Goal: Task Accomplishment & Management: Manage account settings

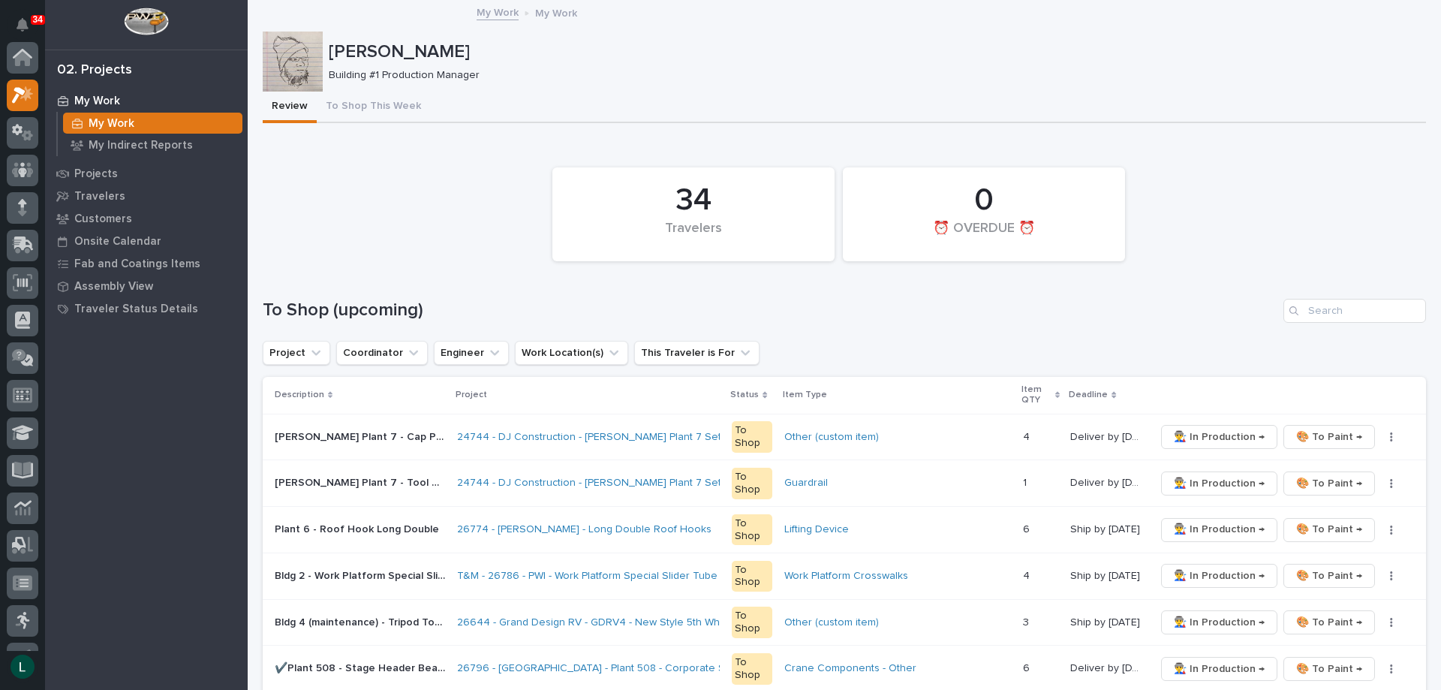
scroll to position [38, 0]
drag, startPoint x: 0, startPoint y: 0, endPoint x: 999, endPoint y: 350, distance: 1058.3
click at [996, 353] on div "Project Coordinator Engineer Work Location(s) This Traveler is For" at bounding box center [844, 353] width 1163 height 24
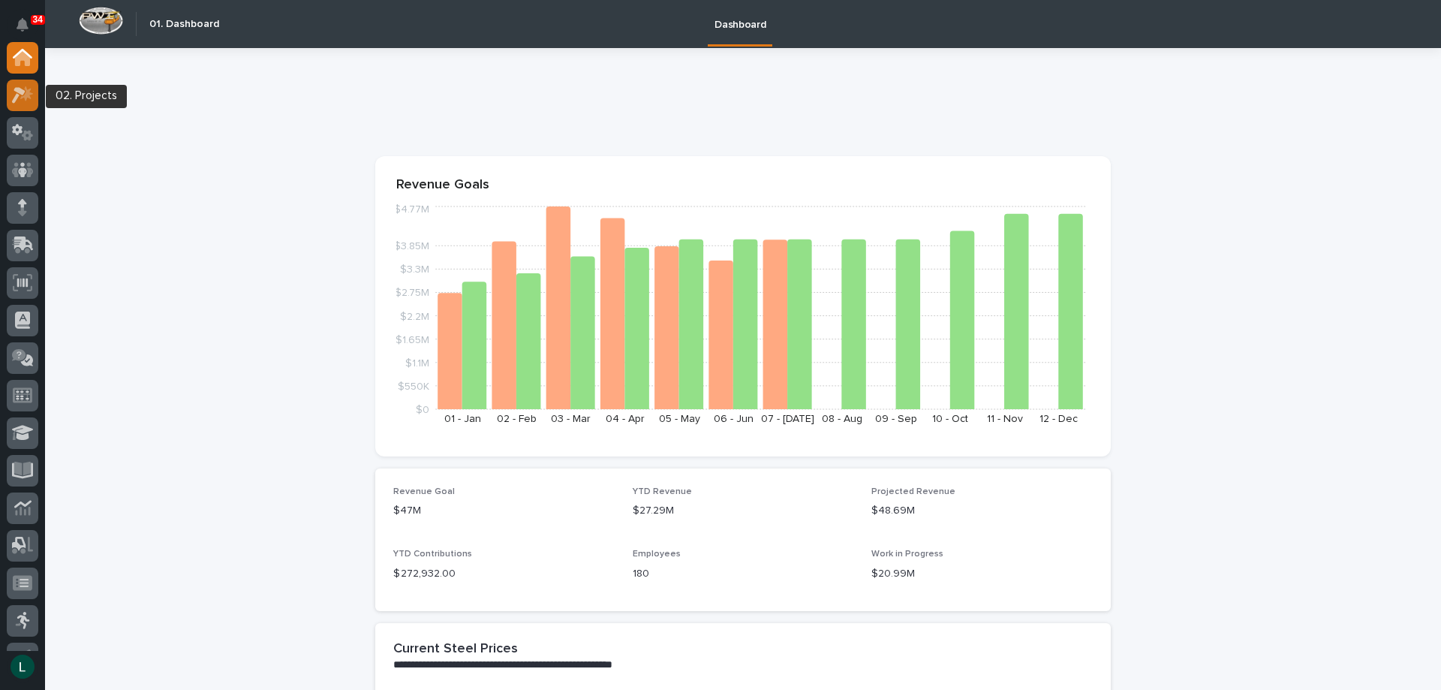
click at [23, 90] on icon at bounding box center [19, 95] width 14 height 17
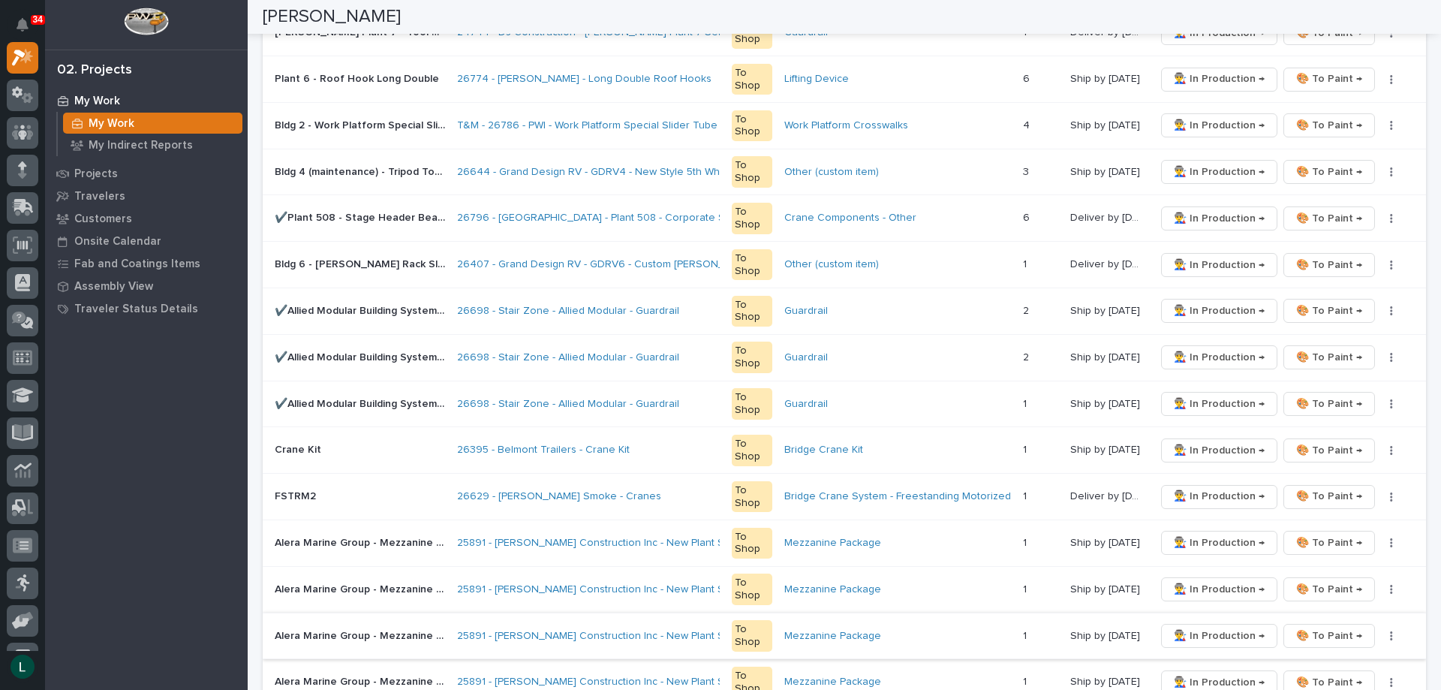
scroll to position [825, 0]
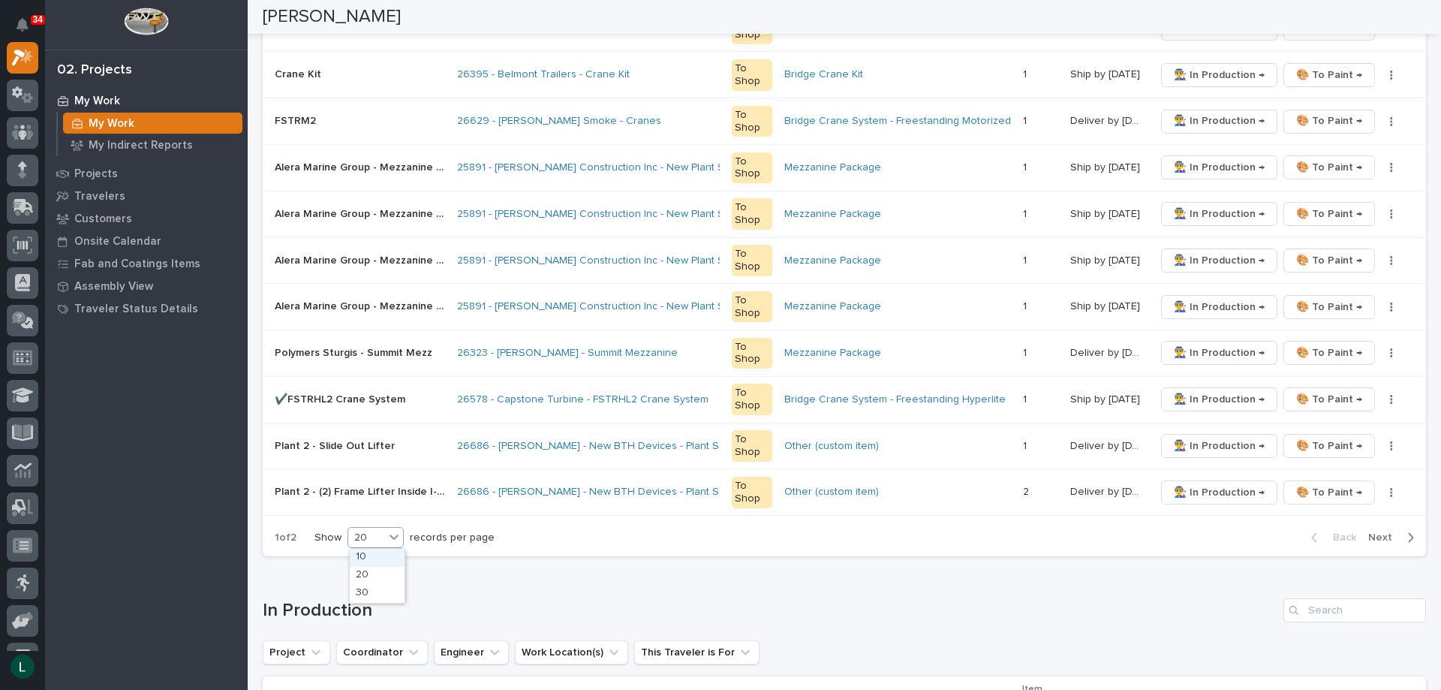
click at [375, 535] on div "20" at bounding box center [366, 538] width 36 height 16
click at [371, 587] on div "30" at bounding box center [377, 594] width 55 height 18
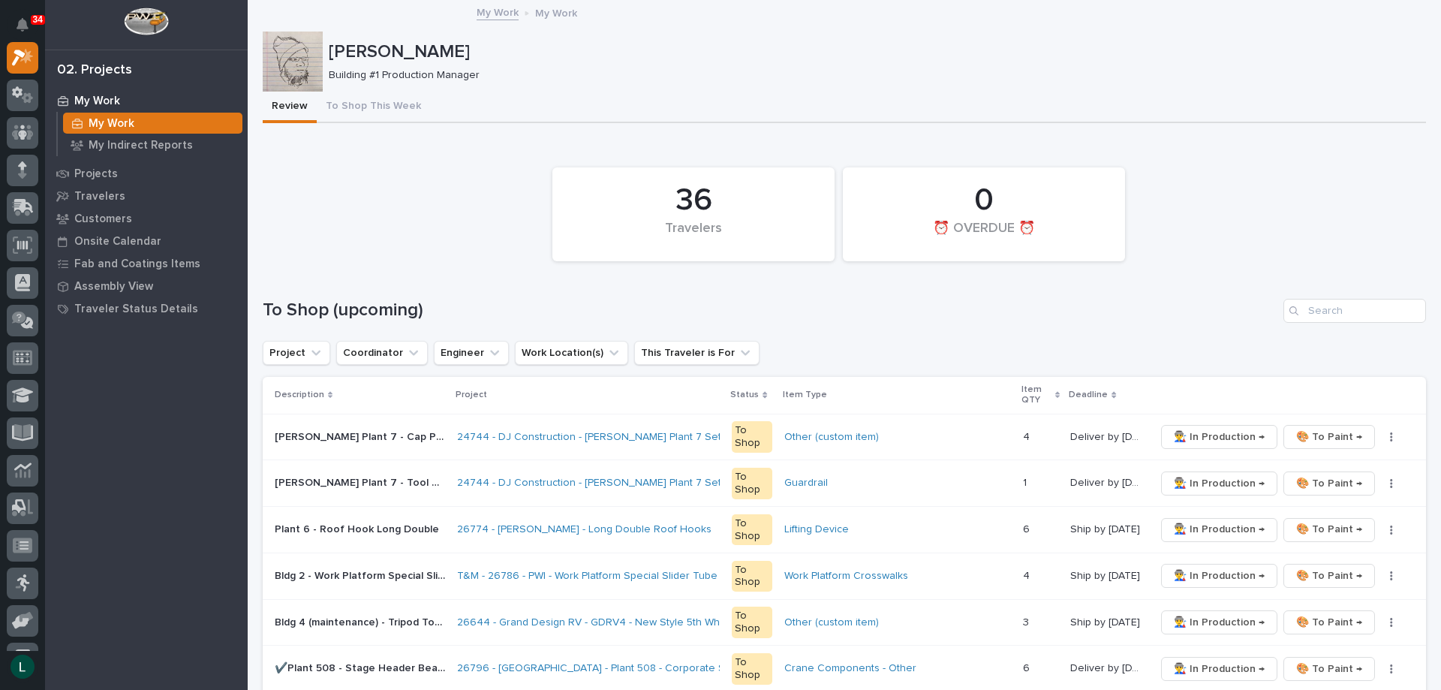
scroll to position [150, 0]
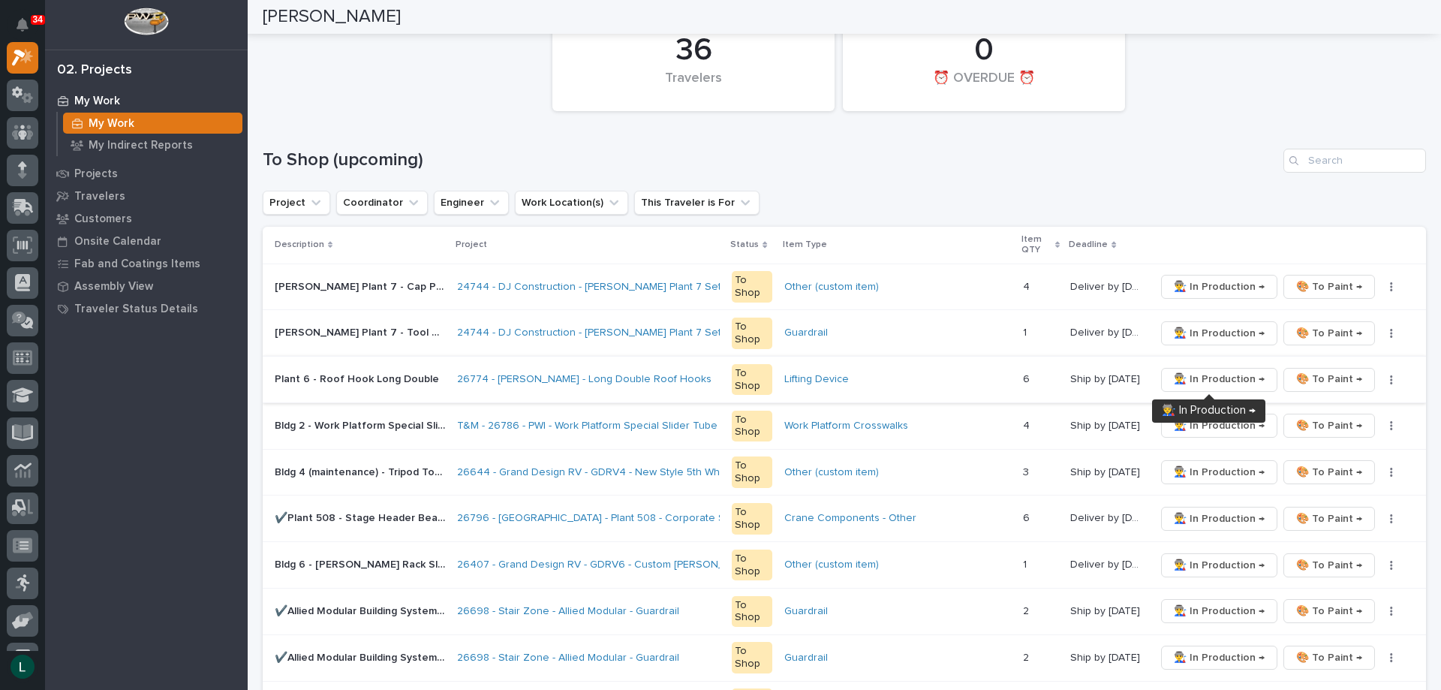
click at [1222, 377] on span "👨‍🏭 In Production →" at bounding box center [1219, 379] width 91 height 18
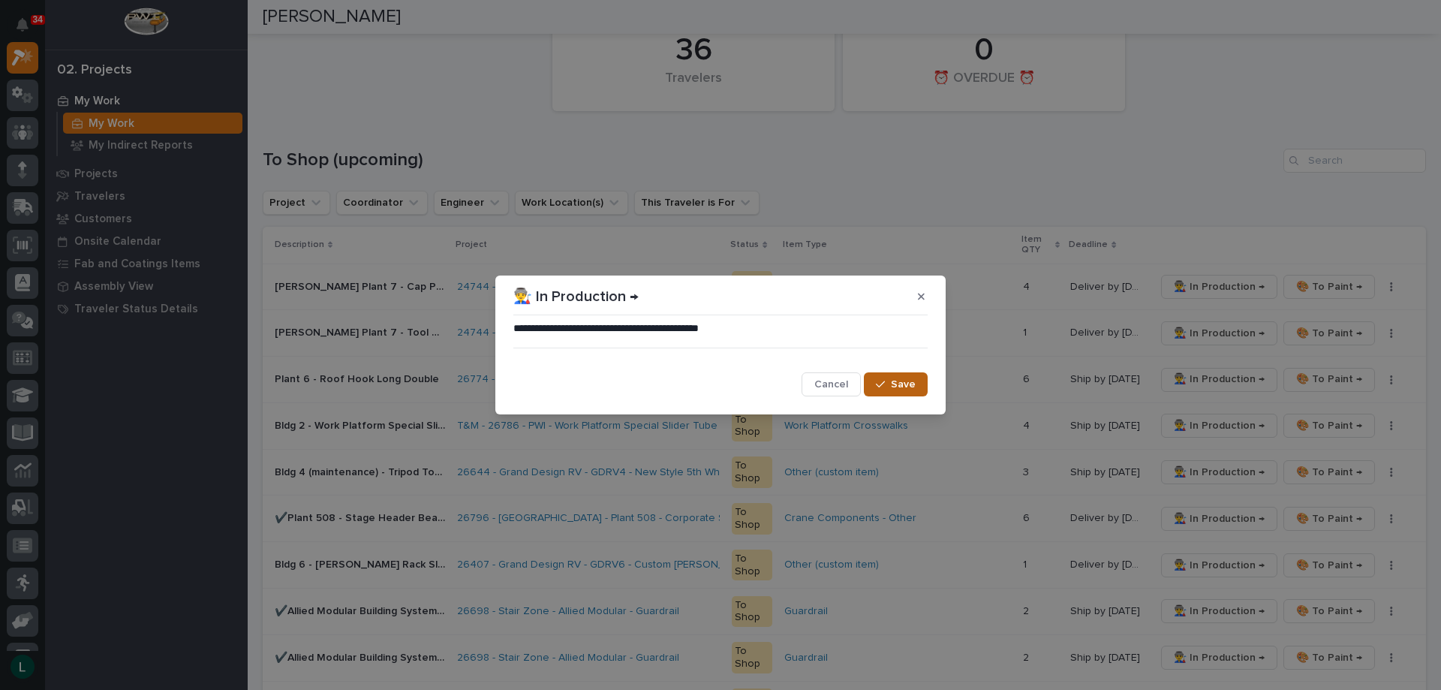
click at [901, 381] on span "Save" at bounding box center [903, 384] width 25 height 14
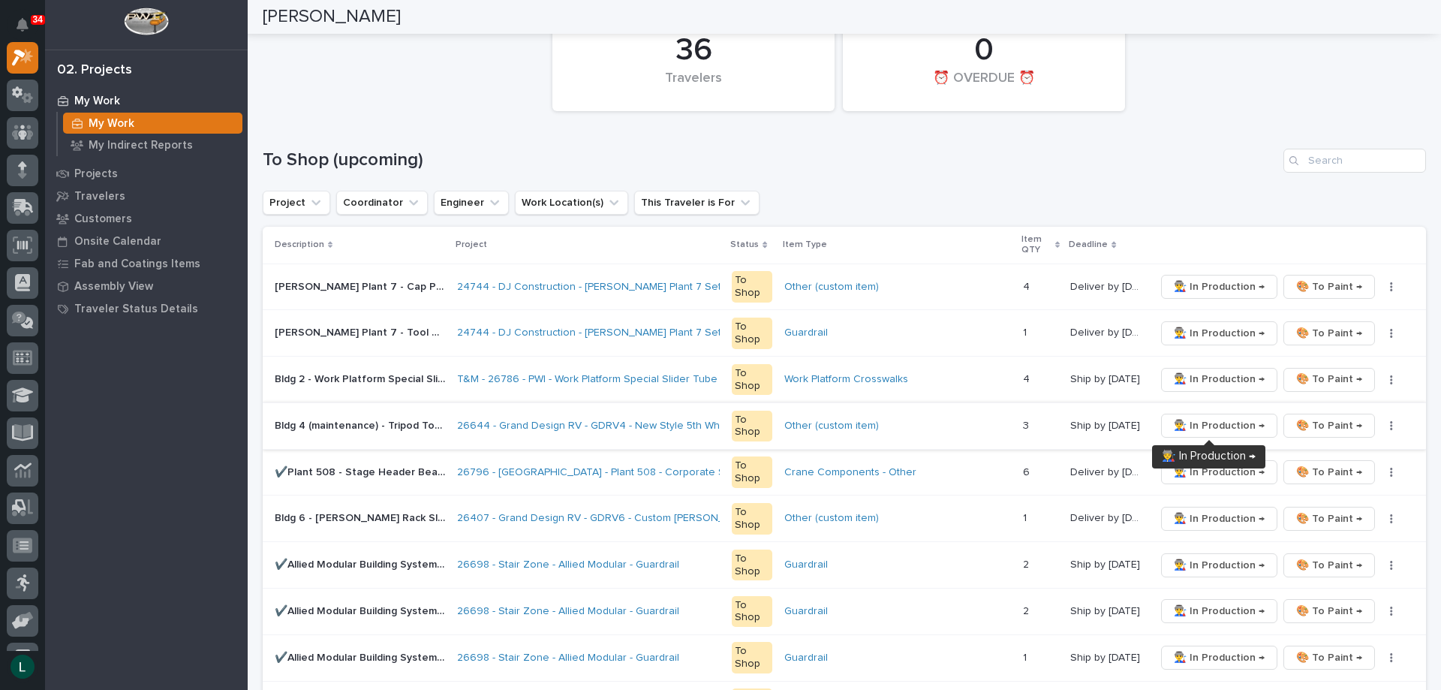
click at [1197, 422] on span "👨‍🏭 In Production →" at bounding box center [1219, 425] width 91 height 18
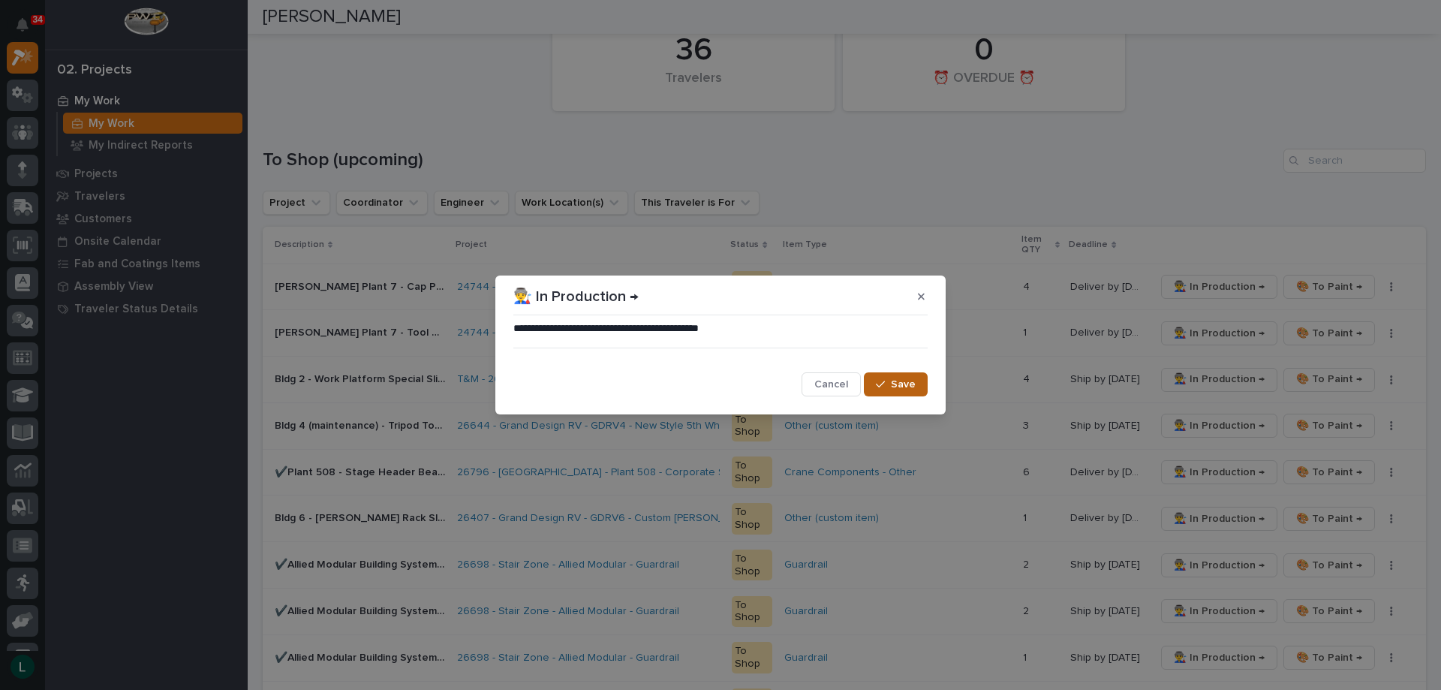
click at [895, 380] on span "Save" at bounding box center [903, 384] width 25 height 14
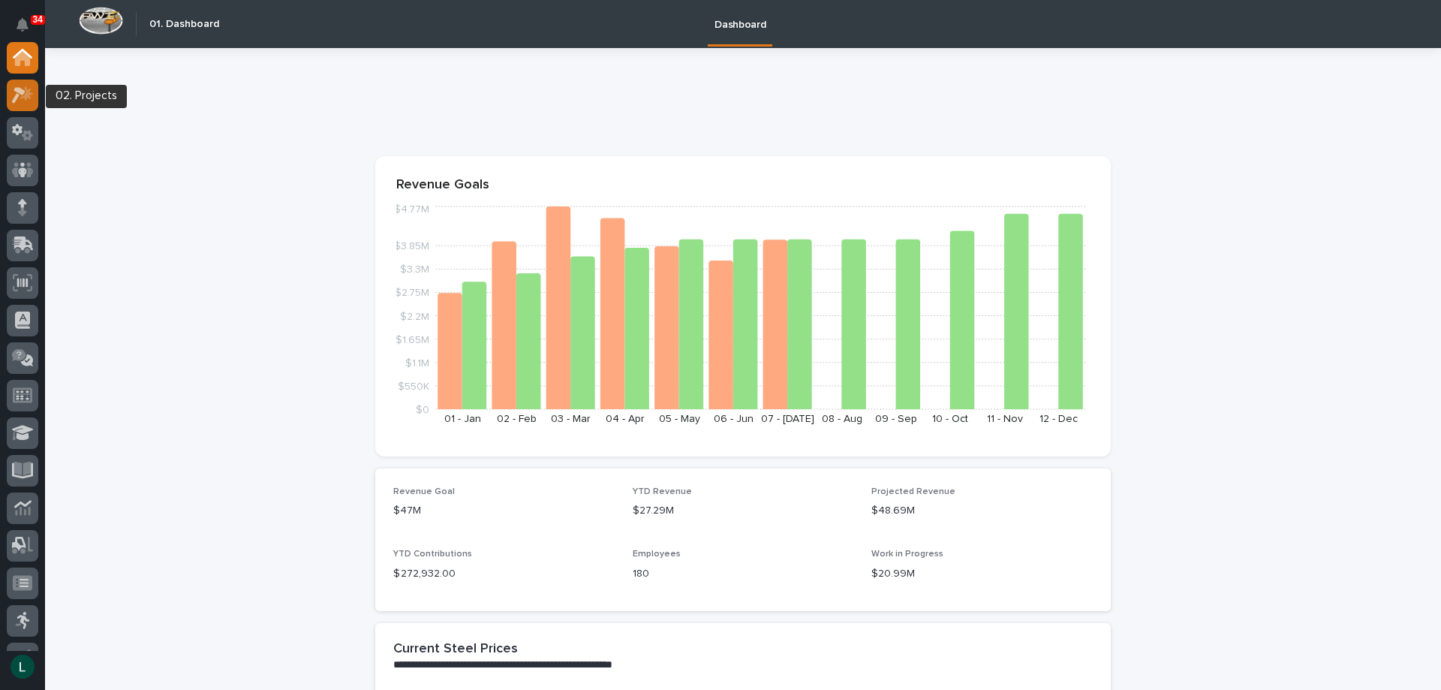
click at [18, 87] on icon at bounding box center [19, 95] width 14 height 17
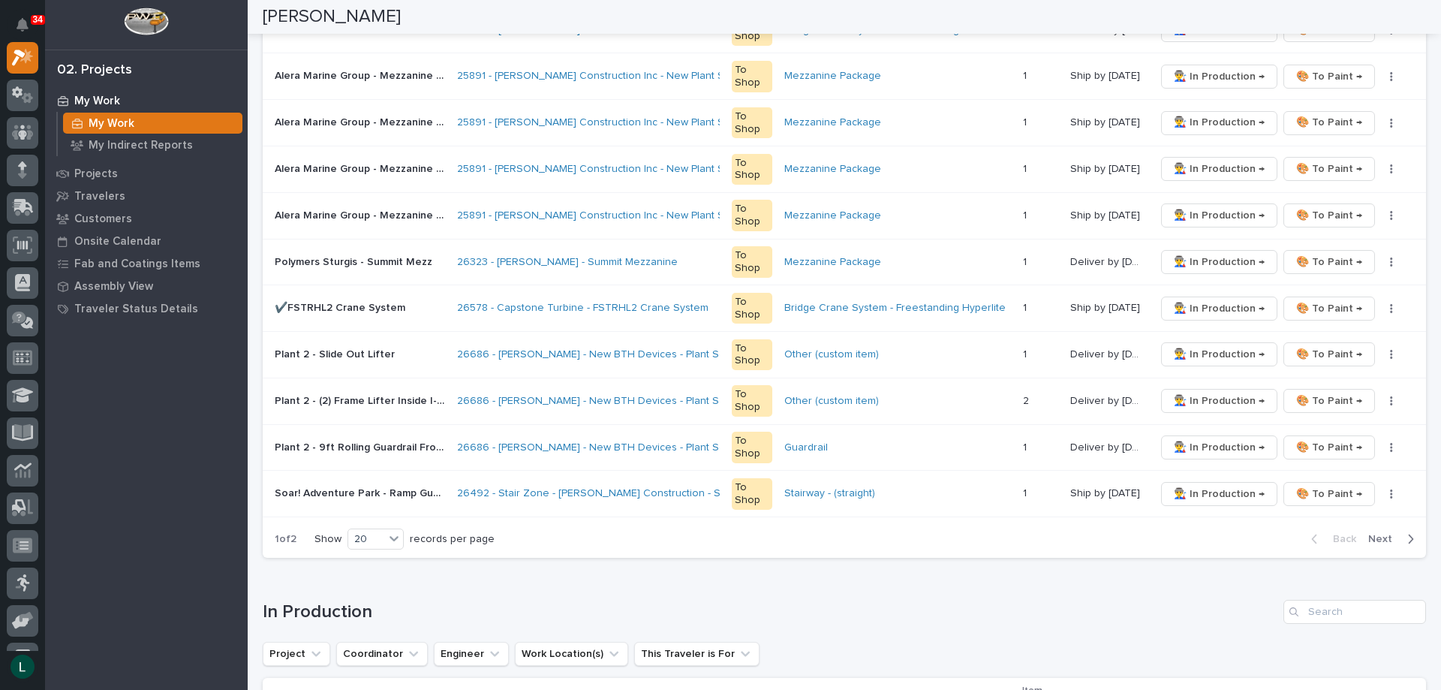
scroll to position [825, 0]
click at [365, 536] on div "20" at bounding box center [366, 538] width 36 height 16
click at [369, 595] on div "30" at bounding box center [377, 594] width 55 height 18
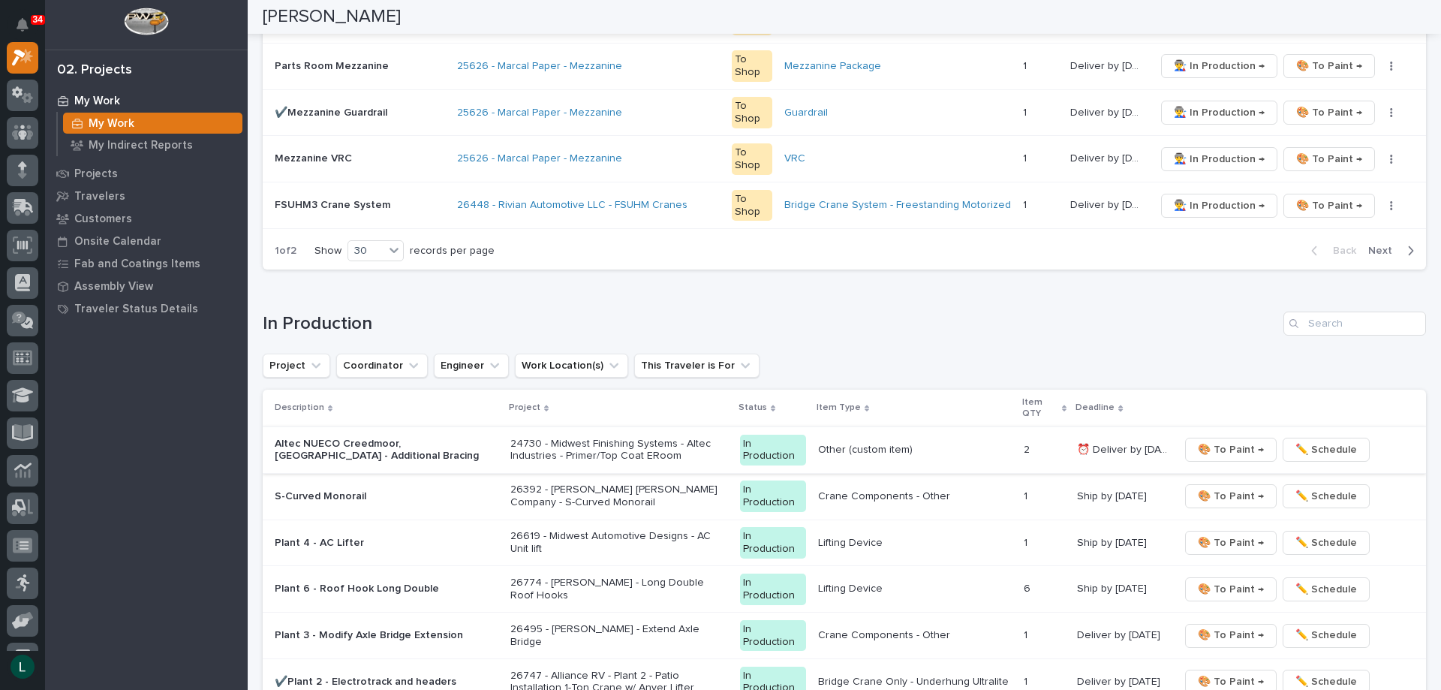
scroll to position [1651, 0]
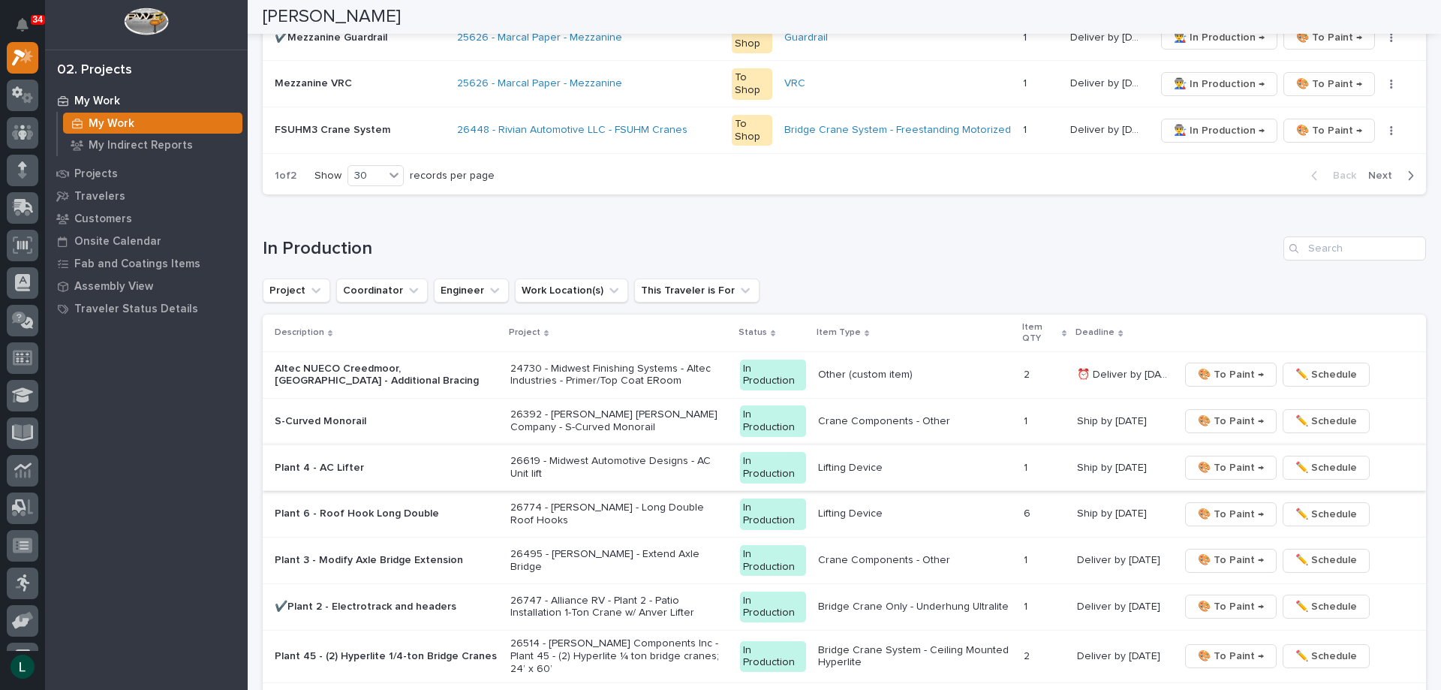
click at [1223, 465] on span "🎨 To Paint →" at bounding box center [1231, 468] width 66 height 18
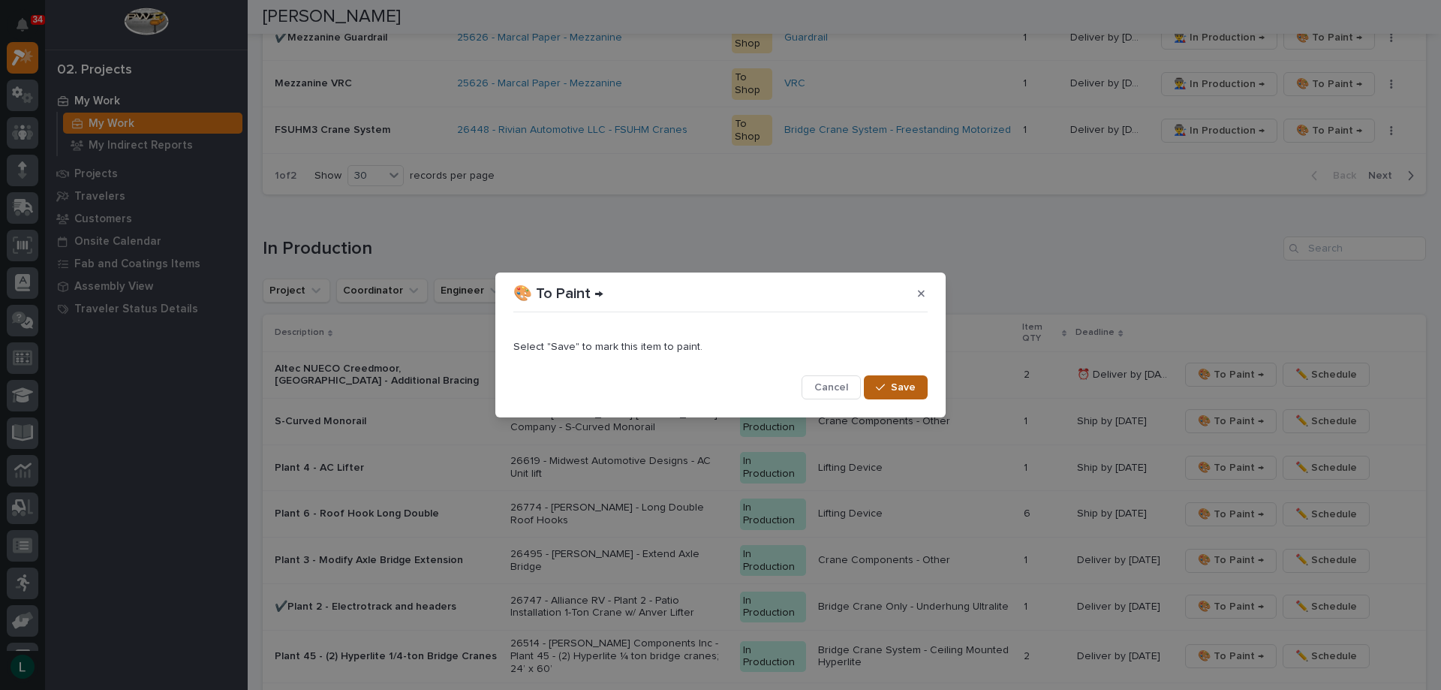
click at [905, 388] on span "Save" at bounding box center [903, 387] width 25 height 14
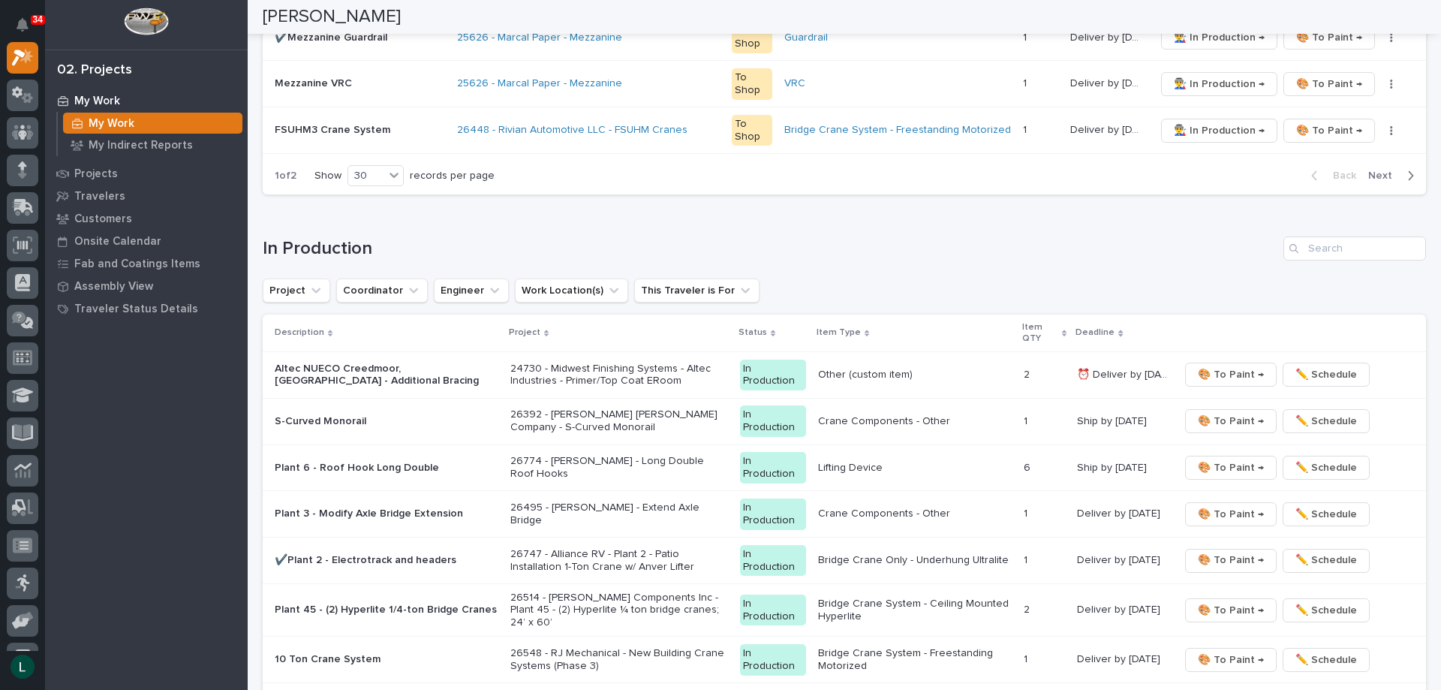
scroll to position [1628, 0]
